Goal: Obtain resource: Download file/media

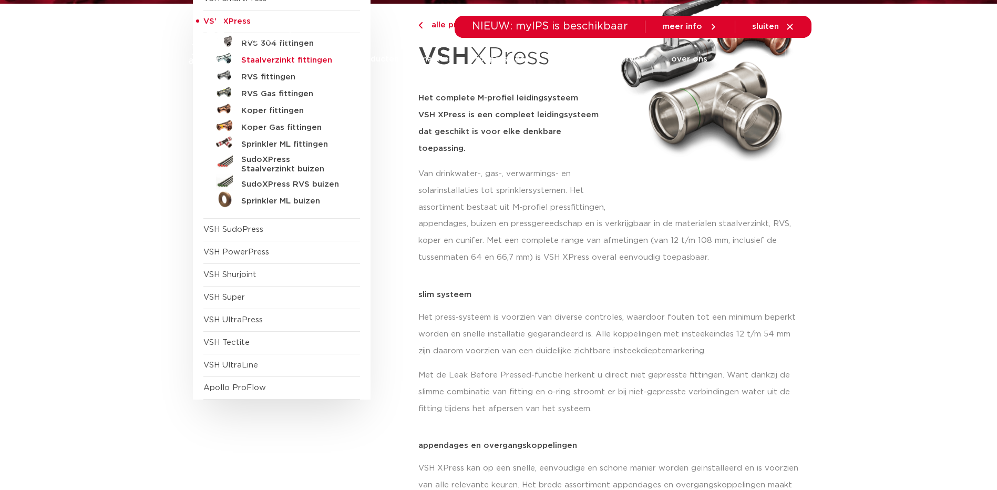
scroll to position [175, 0]
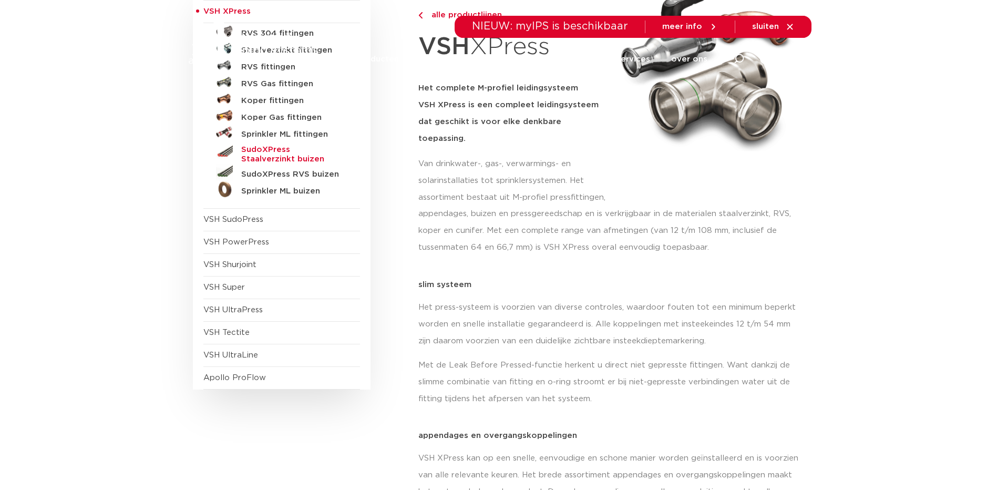
click at [279, 150] on h5 "SudoXPress Staalverzinkt buizen" at bounding box center [293, 154] width 104 height 19
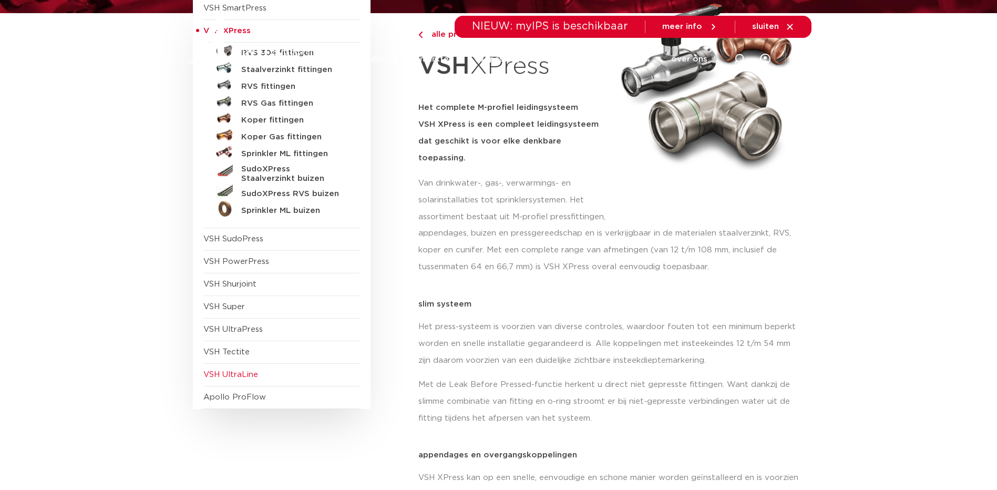
scroll to position [175, 0]
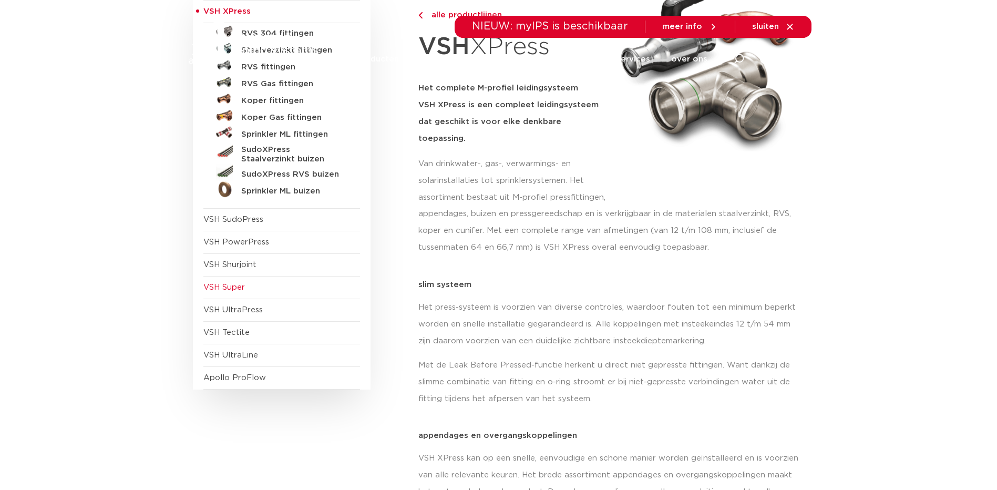
click at [228, 287] on span "VSH Super" at bounding box center [224, 287] width 42 height 8
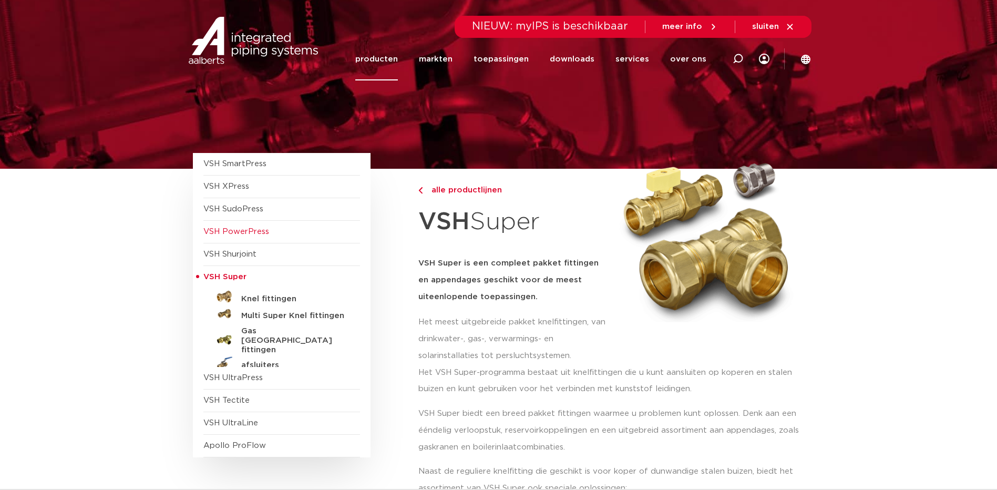
click at [235, 228] on span "VSH PowerPress" at bounding box center [236, 232] width 66 height 8
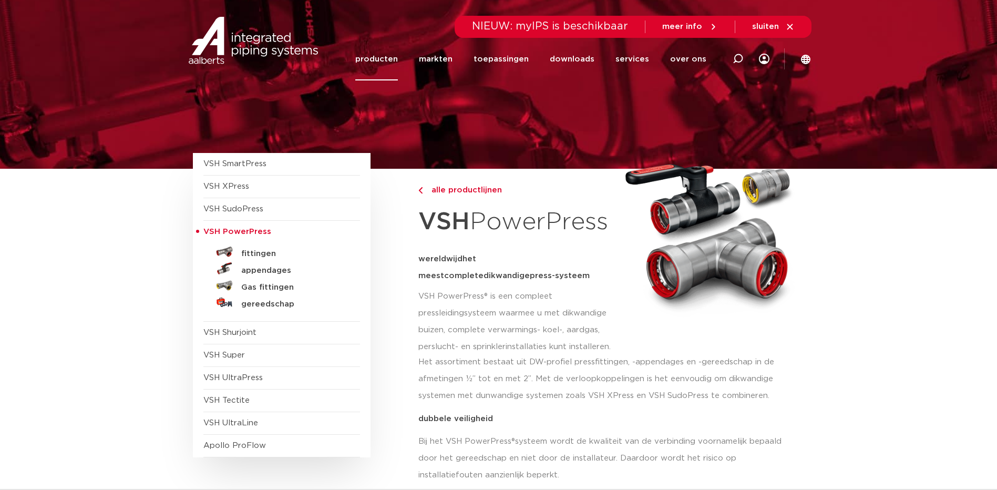
click at [234, 205] on span "VSH SudoPress" at bounding box center [233, 209] width 60 height 8
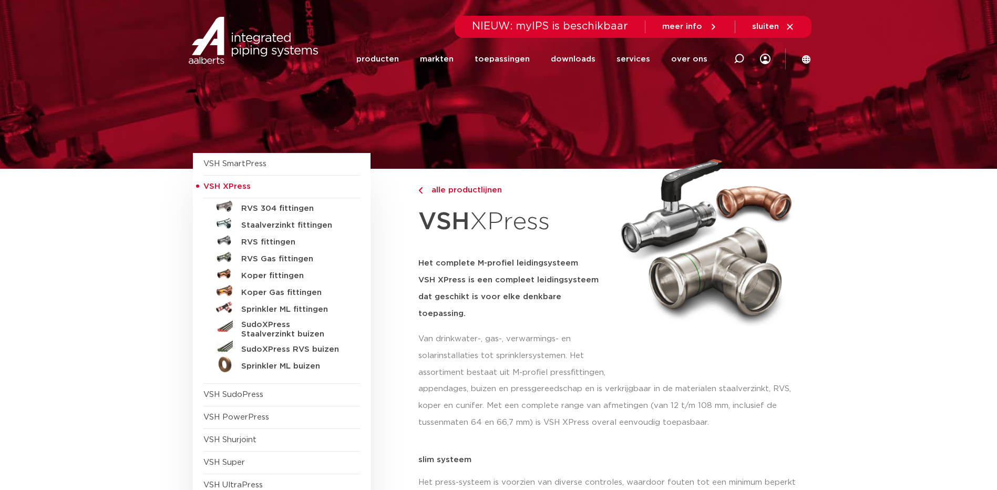
click at [295, 219] on link "Staalverzinkt fittingen" at bounding box center [281, 223] width 157 height 17
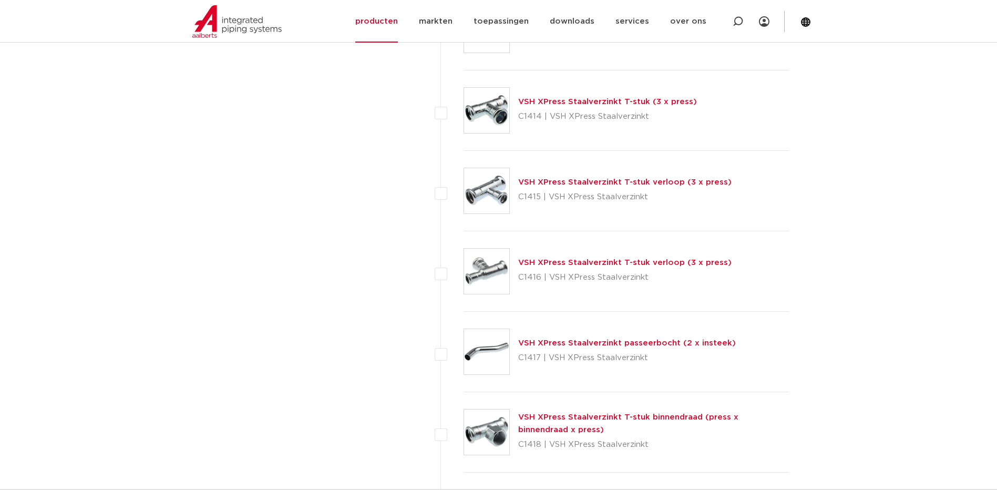
scroll to position [1051, 0]
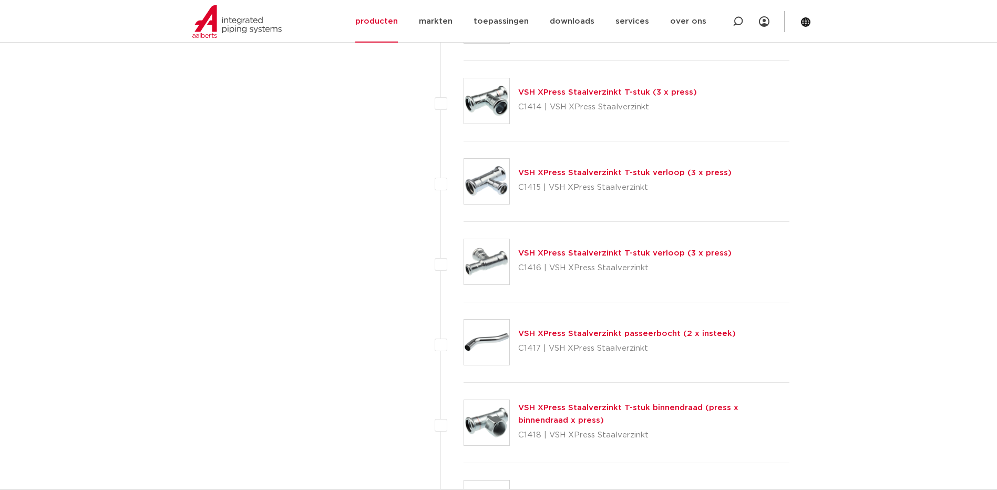
click at [590, 95] on link "VSH XPress Staalverzinkt T-stuk (3 x press)" at bounding box center [607, 92] width 179 height 8
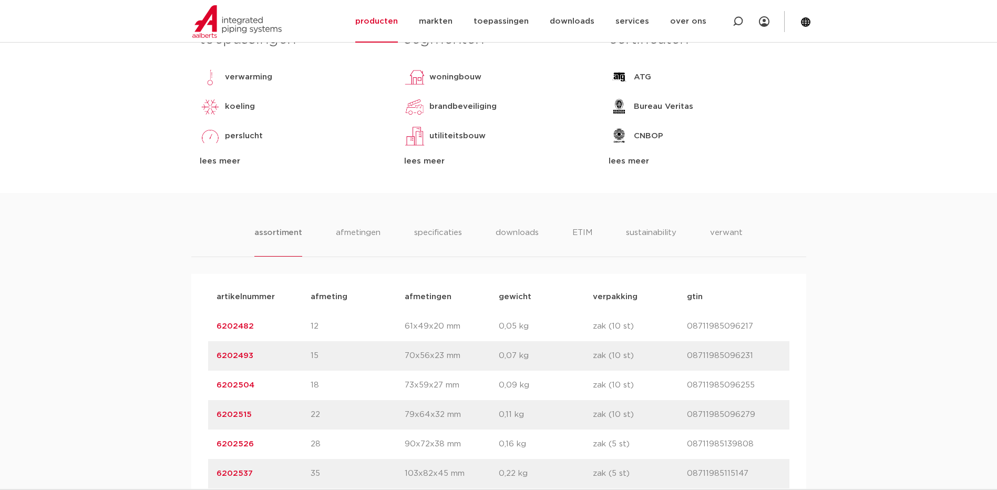
scroll to position [526, 0]
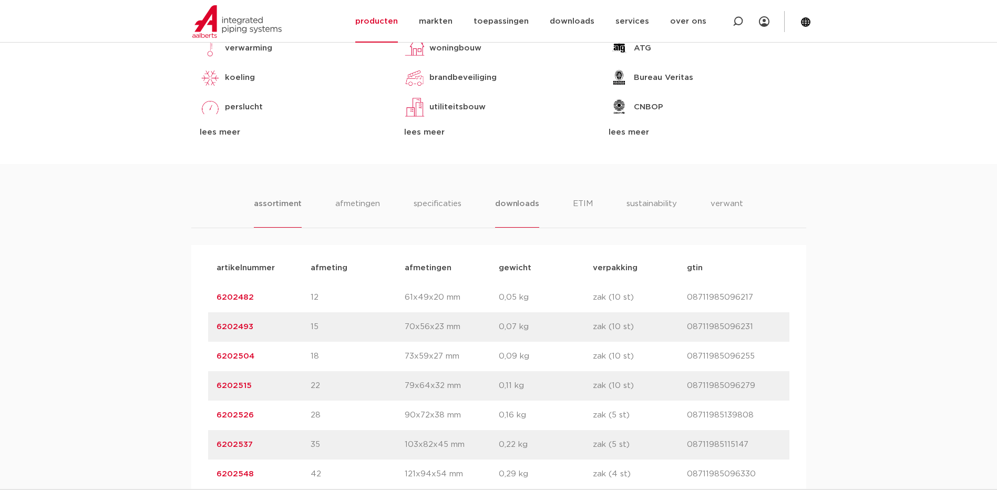
click at [521, 203] on li "downloads" at bounding box center [517, 213] width 44 height 30
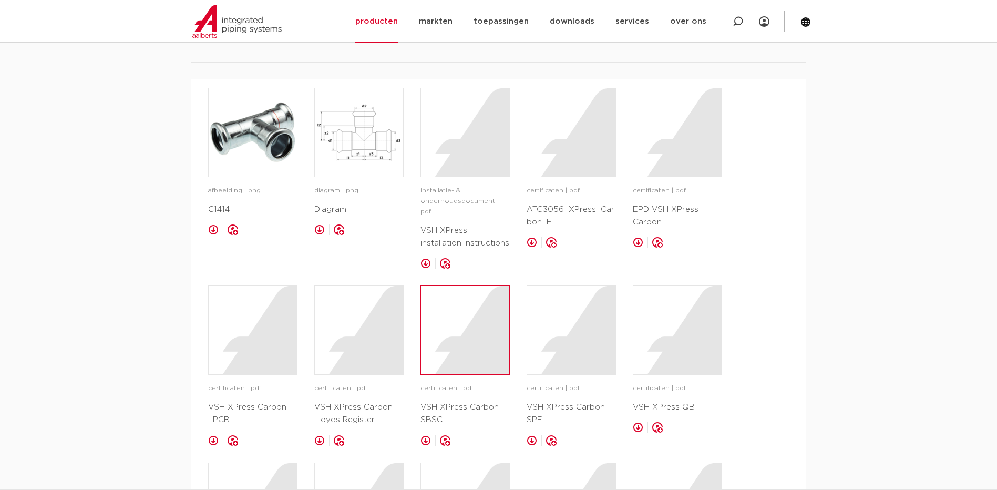
scroll to position [701, 0]
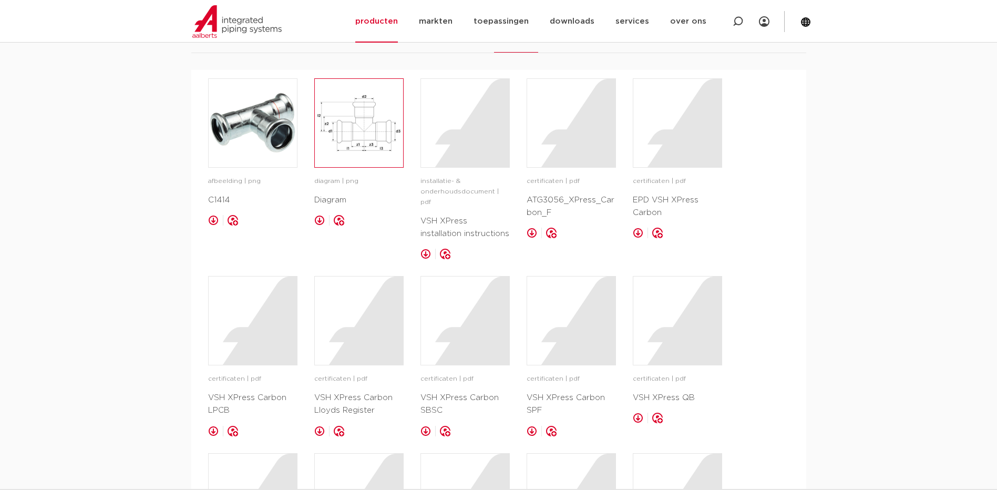
click at [365, 129] on img at bounding box center [359, 123] width 88 height 88
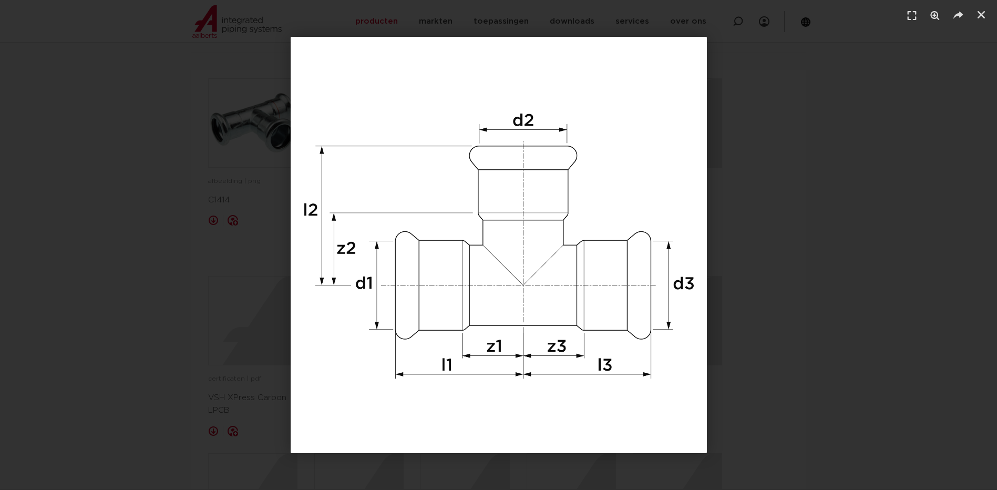
click at [941, 211] on div "1 / 1" at bounding box center [498, 245] width 923 height 416
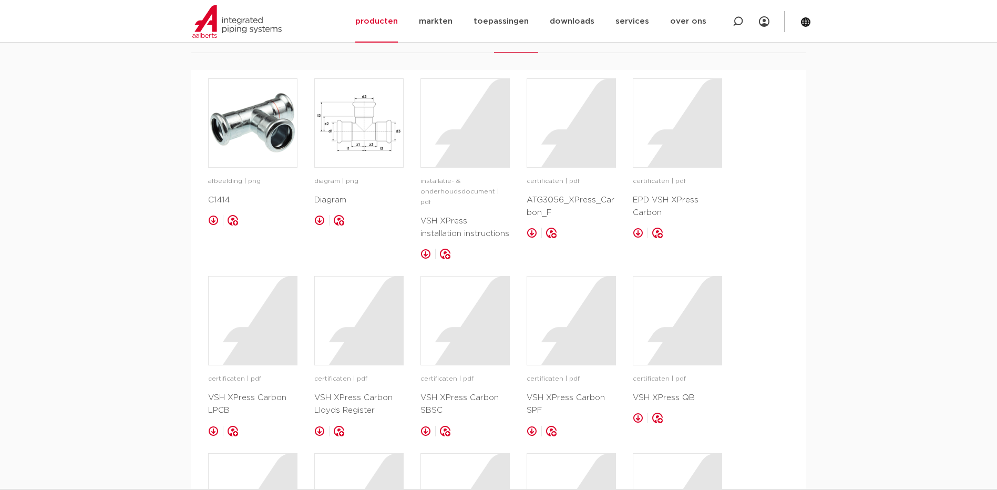
click at [842, 208] on div "assortiment [GEOGRAPHIC_DATA] specificaties downloads ETIM sustainability verwa…" at bounding box center [498, 311] width 997 height 645
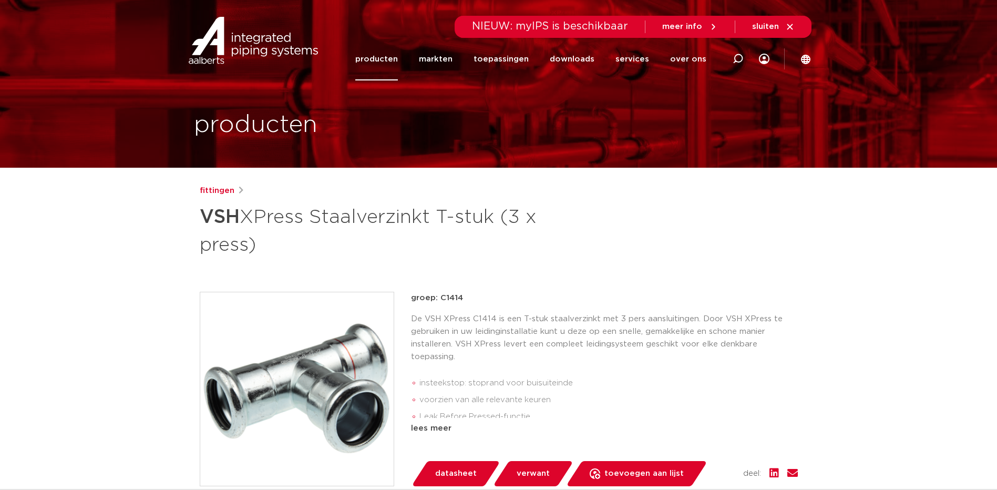
scroll to position [0, 0]
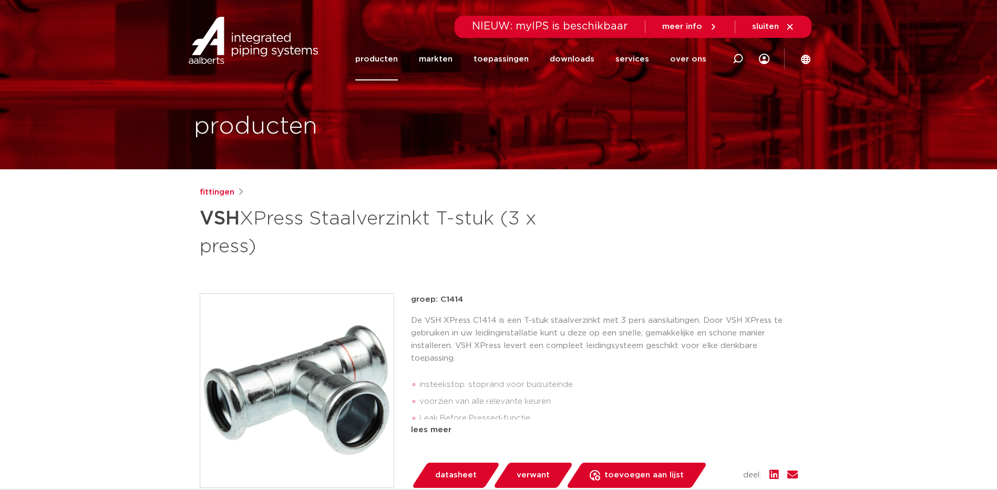
click at [515, 217] on h1 "VSH XPress Staalverzinkt T-stuk (3 x press)" at bounding box center [397, 231] width 395 height 57
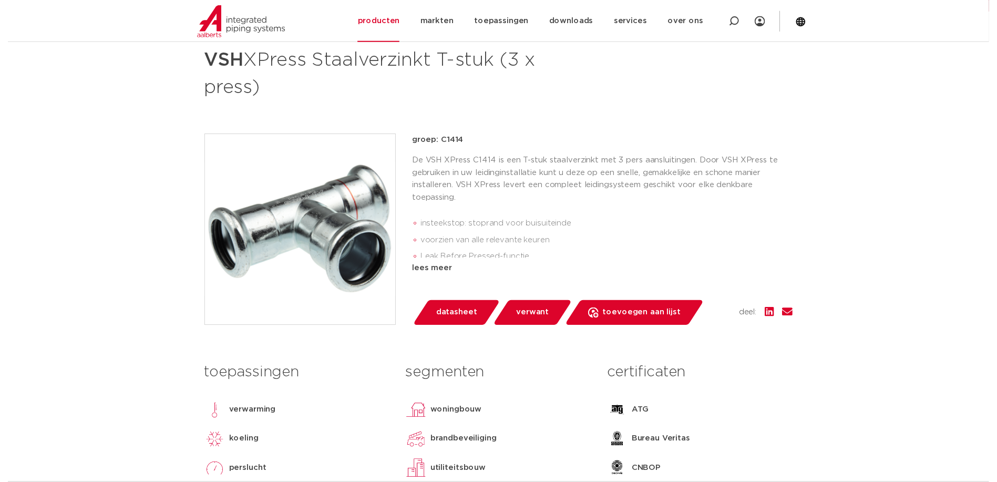
scroll to position [175, 0]
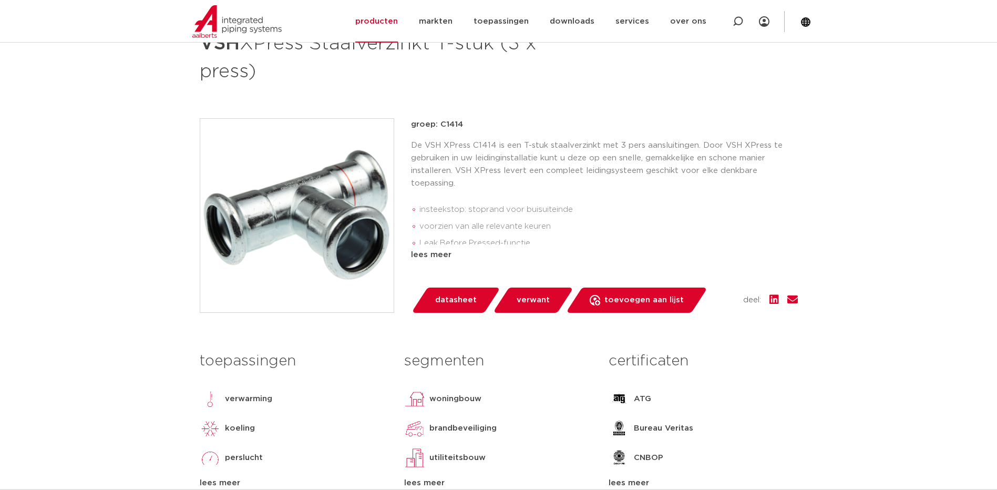
click at [434, 306] on link "datasheet" at bounding box center [455, 299] width 89 height 25
